Goal: Communication & Community: Answer question/provide support

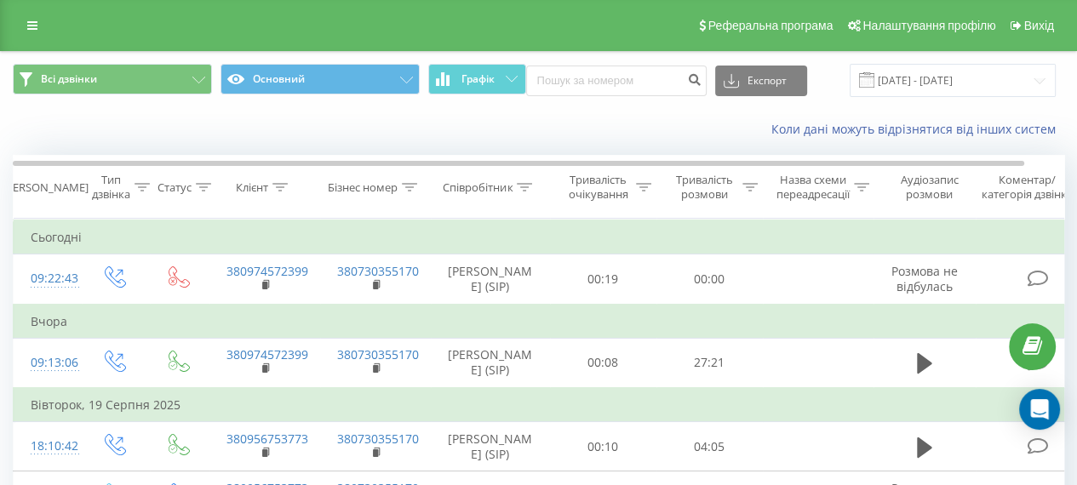
click at [632, 138] on div "Коли дані можуть відрізнятися вiд інших систем" at bounding box center [539, 129] width 1076 height 41
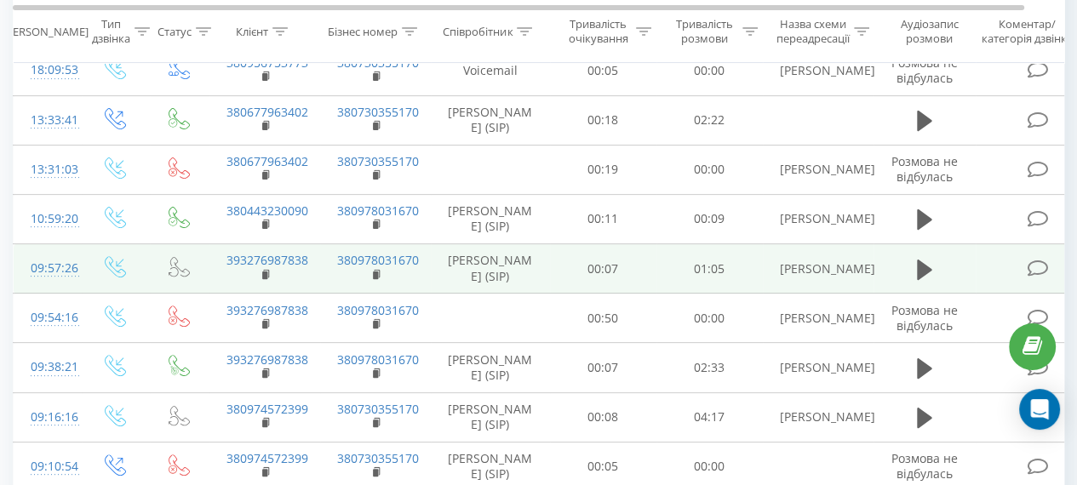
scroll to position [511, 0]
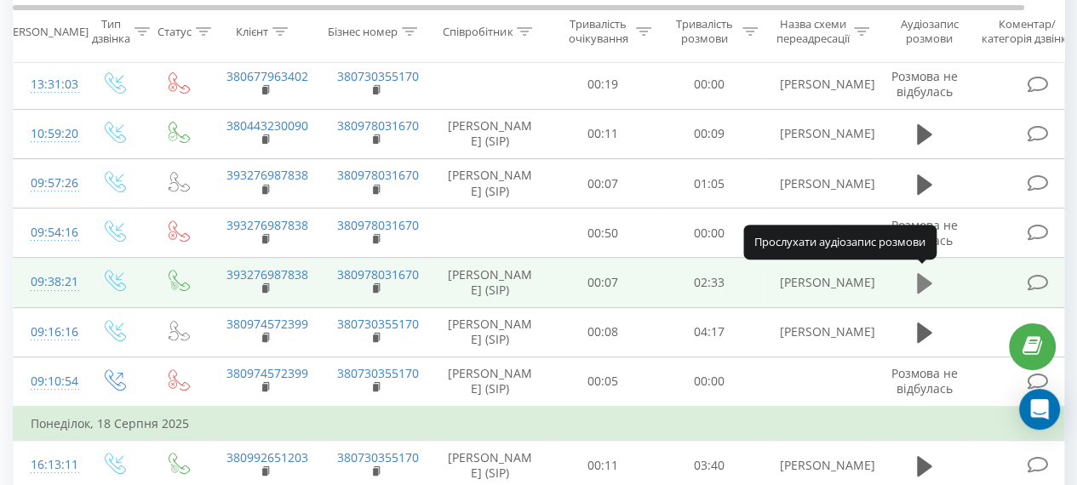
click at [918, 276] on icon at bounding box center [924, 283] width 15 height 20
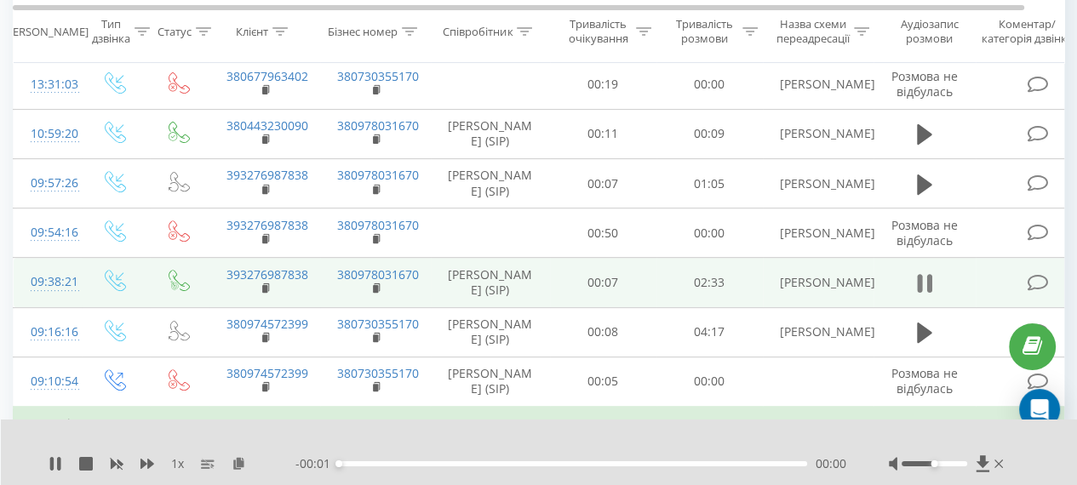
click at [923, 281] on icon at bounding box center [924, 284] width 15 height 24
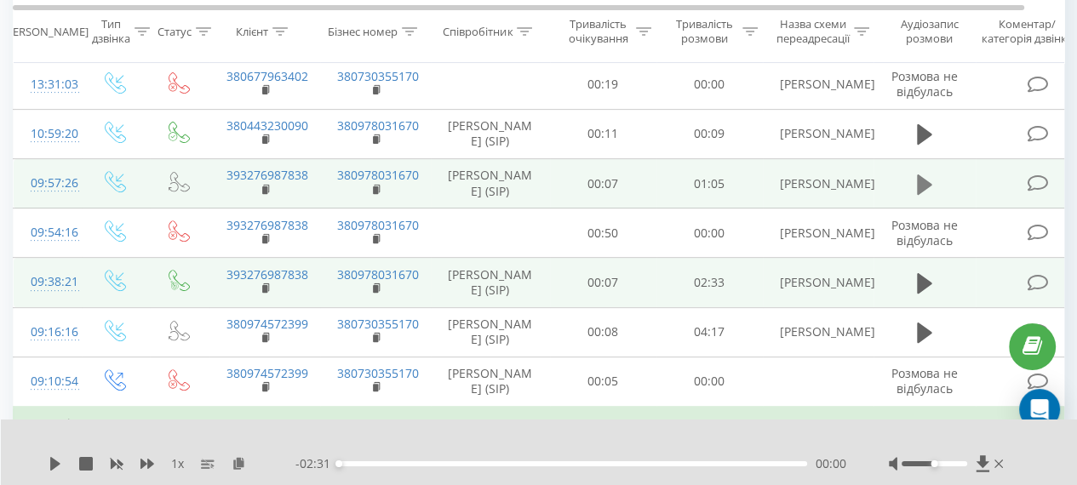
click at [918, 186] on icon at bounding box center [924, 184] width 15 height 20
click at [778, 463] on div "00:00" at bounding box center [573, 464] width 468 height 5
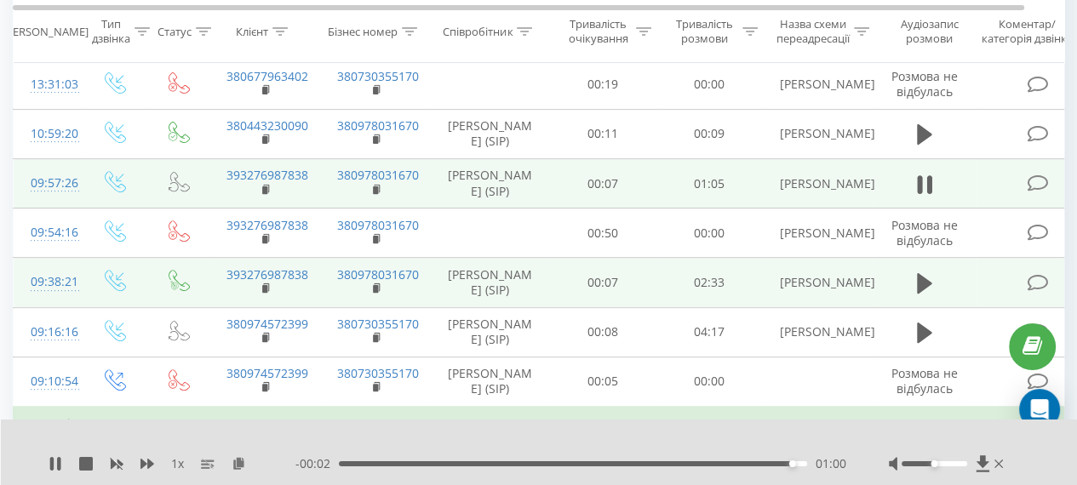
click at [789, 462] on div "01:00" at bounding box center [792, 464] width 7 height 7
click at [1042, 411] on icon "Open Intercom Messenger" at bounding box center [1040, 410] width 20 height 22
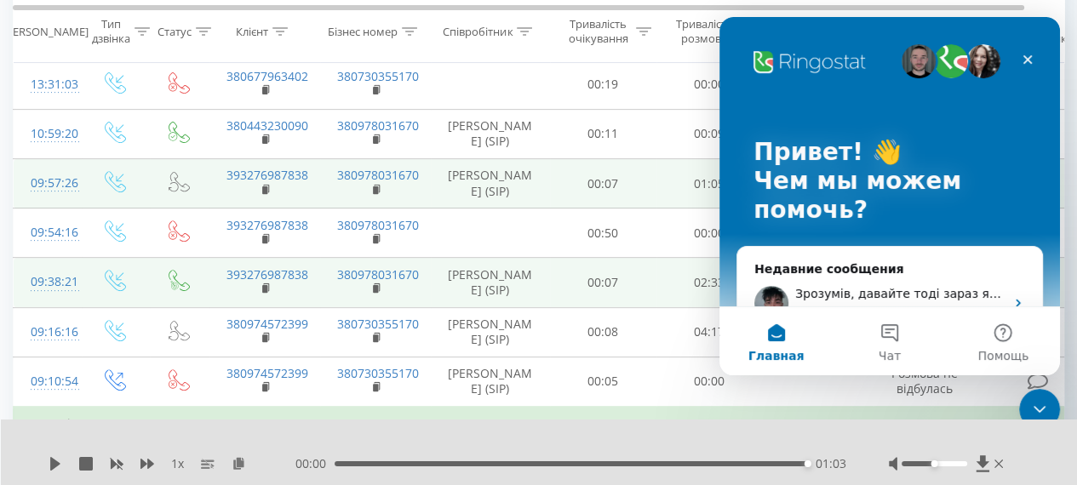
scroll to position [85, 0]
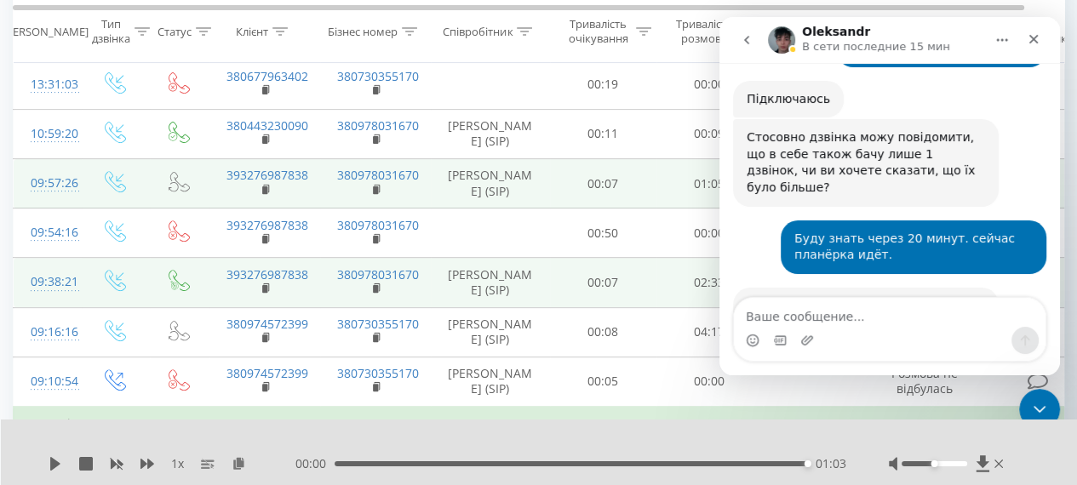
scroll to position [7942, 0]
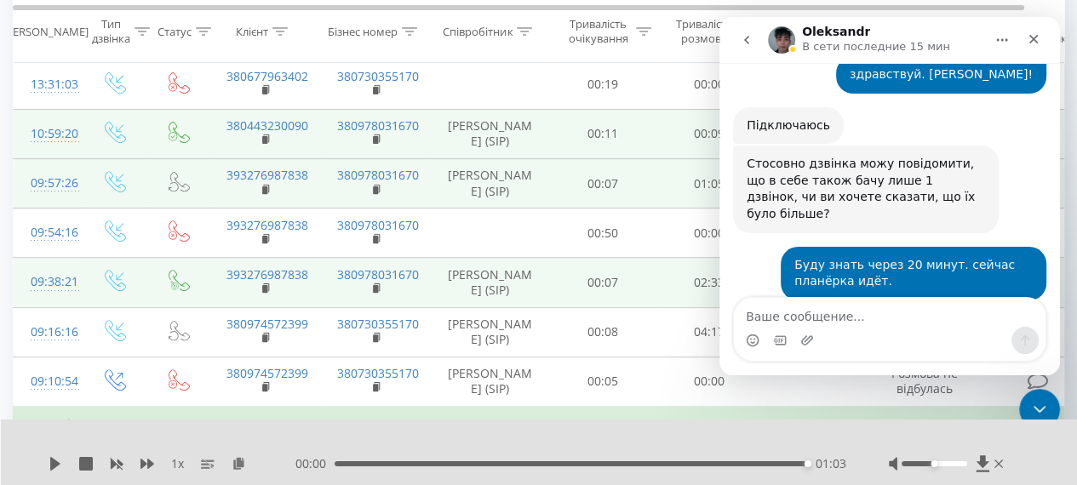
click at [669, 127] on td "00:09" at bounding box center [710, 133] width 106 height 49
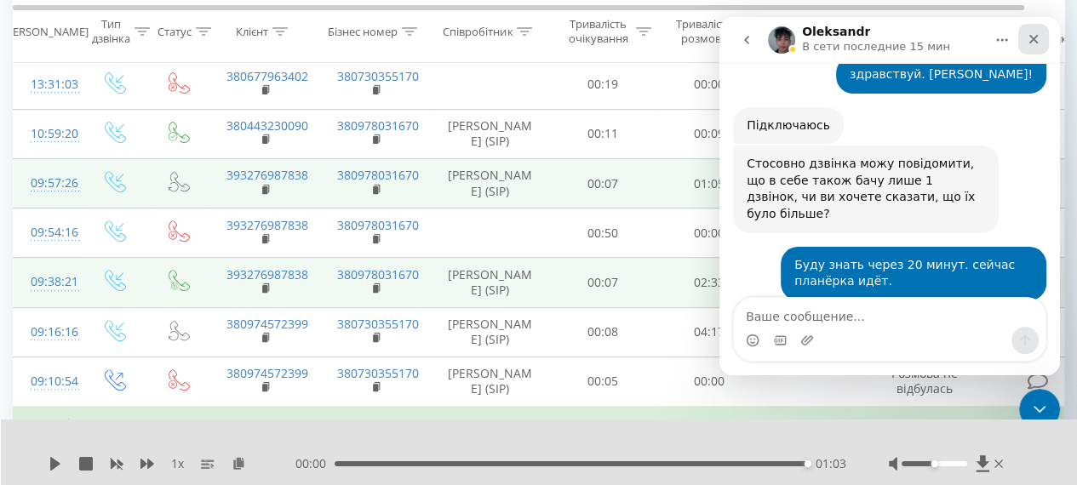
click at [1029, 37] on icon "Закрыть" at bounding box center [1034, 39] width 14 height 14
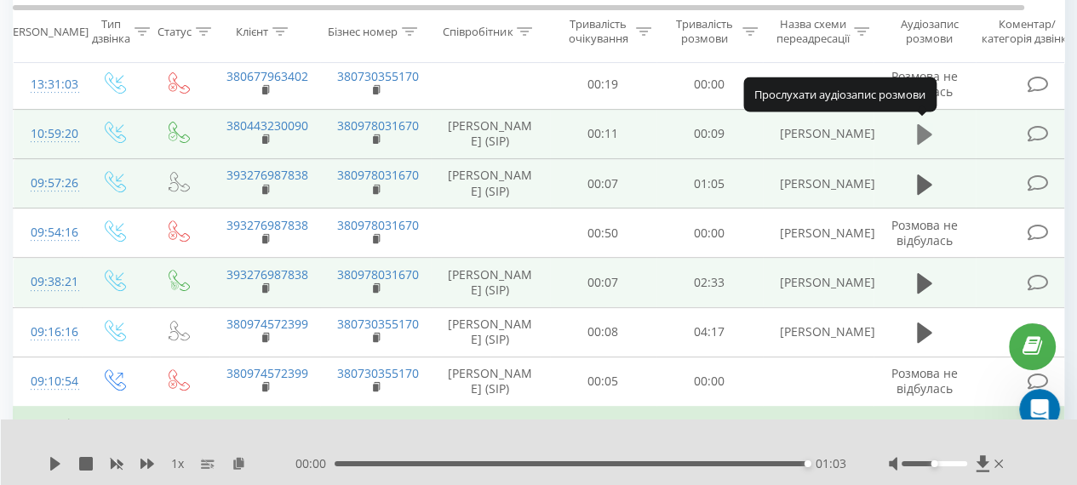
click at [925, 129] on icon at bounding box center [924, 134] width 15 height 20
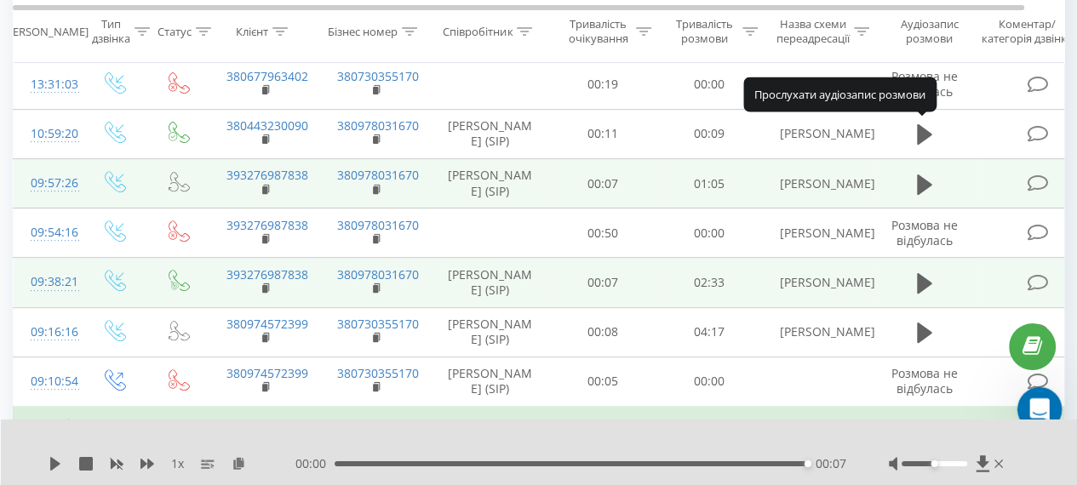
click at [1039, 397] on icon "Открыть службу сообщений Intercom" at bounding box center [1038, 407] width 28 height 28
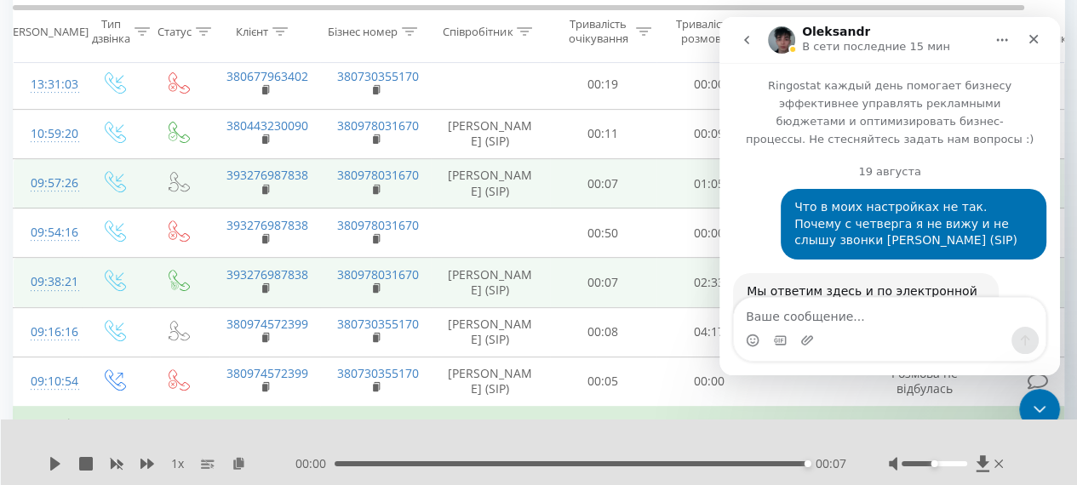
scroll to position [8009, 0]
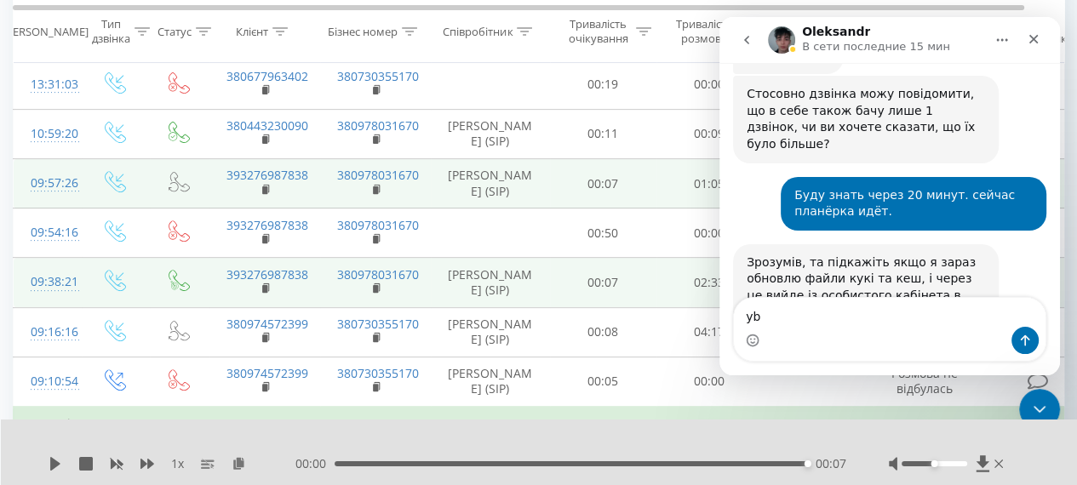
type textarea "y"
click at [181, 273] on icon at bounding box center [179, 280] width 21 height 21
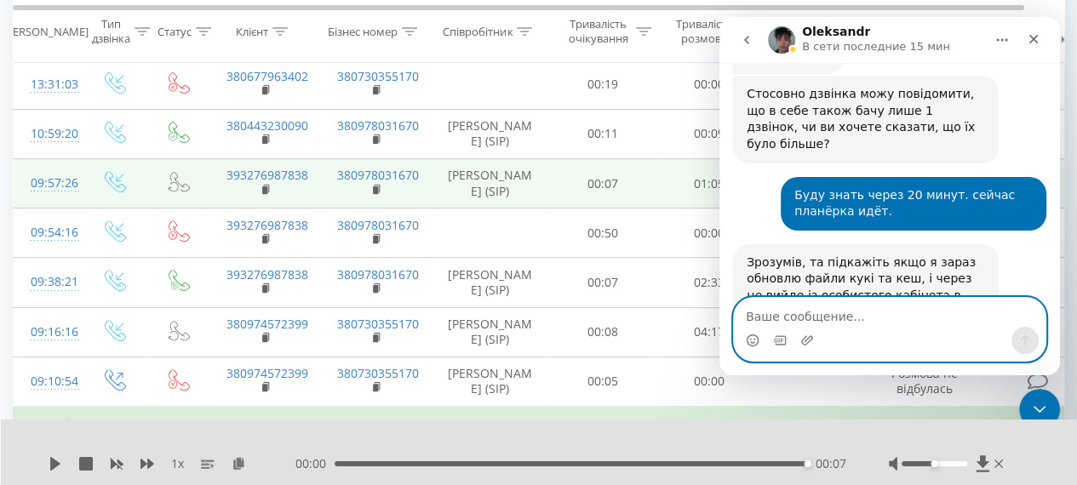
click at [758, 307] on textarea "Ваше сообщение..." at bounding box center [890, 312] width 312 height 29
type textarea "вроде всё в порядке"
click at [1017, 336] on button "Отправить сообщение…" at bounding box center [1025, 340] width 27 height 27
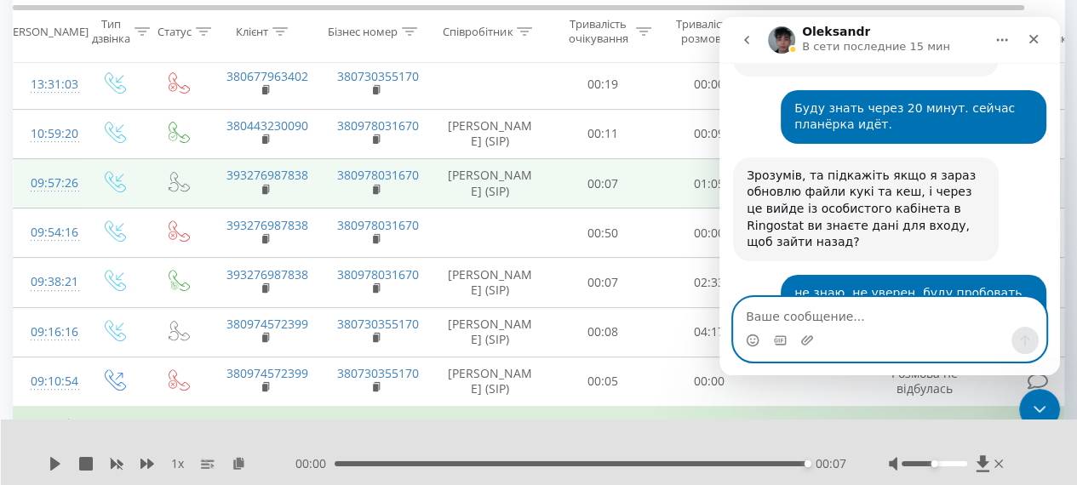
scroll to position [8115, 0]
